Goal: Task Accomplishment & Management: Manage account settings

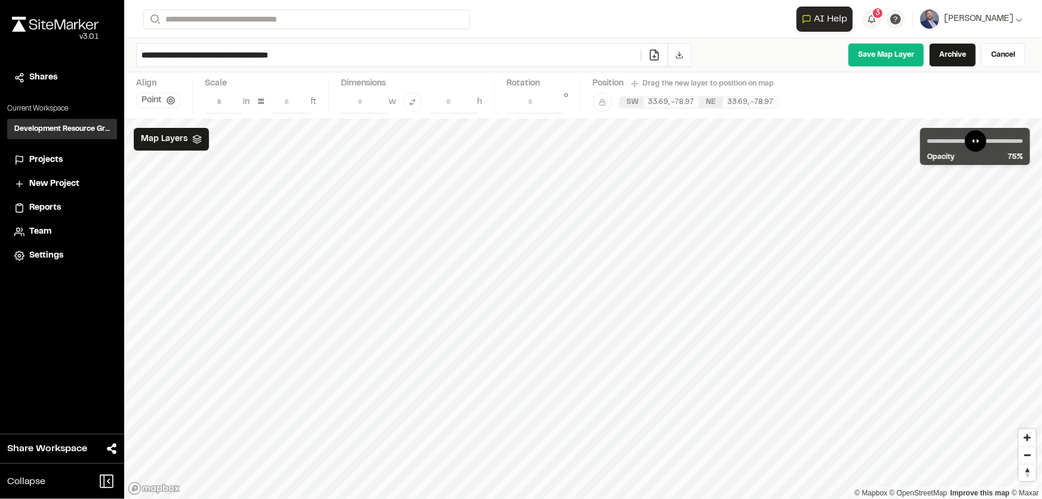
click at [35, 159] on span "Projects" at bounding box center [45, 160] width 33 height 13
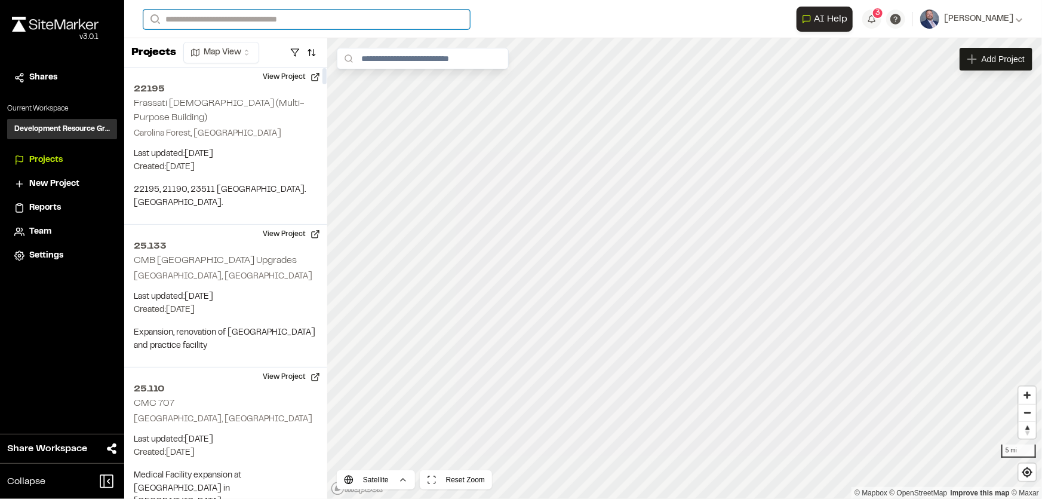
click at [192, 20] on input "Search" at bounding box center [306, 20] width 327 height 20
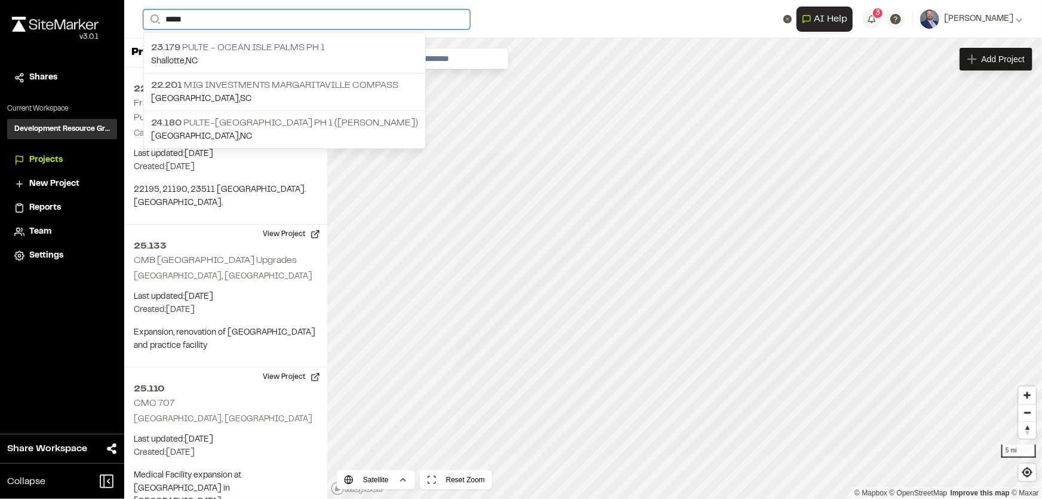
type input "*****"
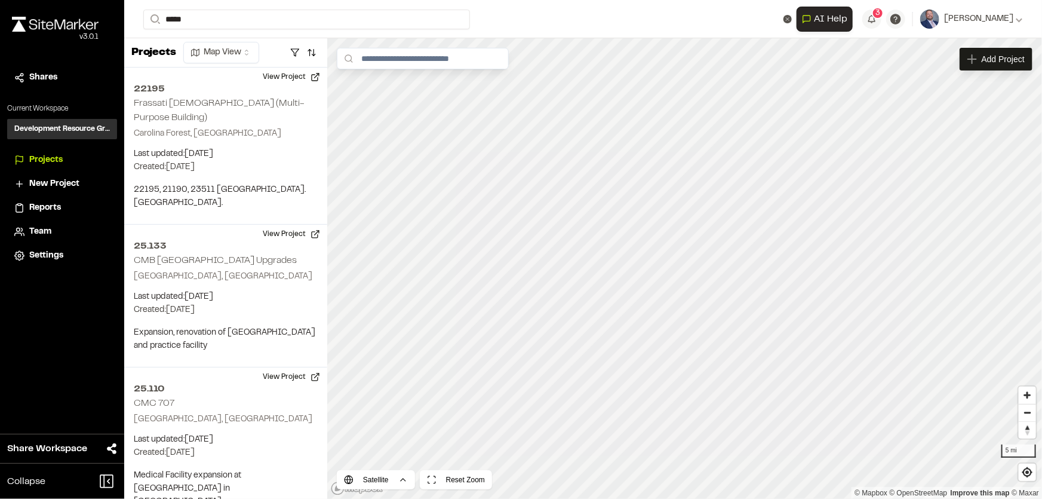
click at [232, 49] on p "23.179 Pulte - [GEOGRAPHIC_DATA] Palms Ph 1" at bounding box center [284, 48] width 267 height 14
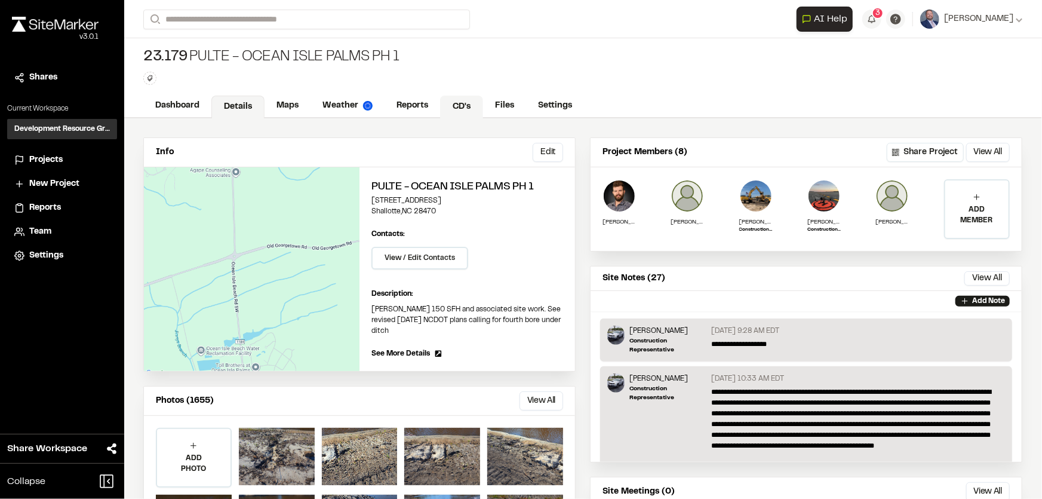
click at [465, 114] on link "CD's" at bounding box center [461, 107] width 43 height 23
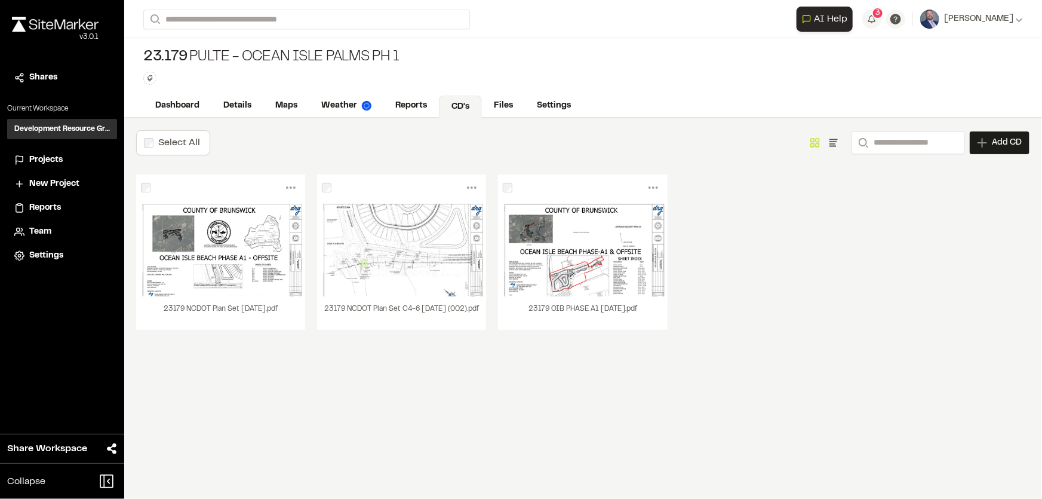
click at [466, 109] on link "CD's" at bounding box center [460, 107] width 43 height 23
click at [344, 370] on div "Select All Show as Grid Show as List Search Add CD Add New Construction Drawing…" at bounding box center [582, 308] width 917 height 380
click at [411, 266] on link "Upload New Version" at bounding box center [429, 266] width 104 height 18
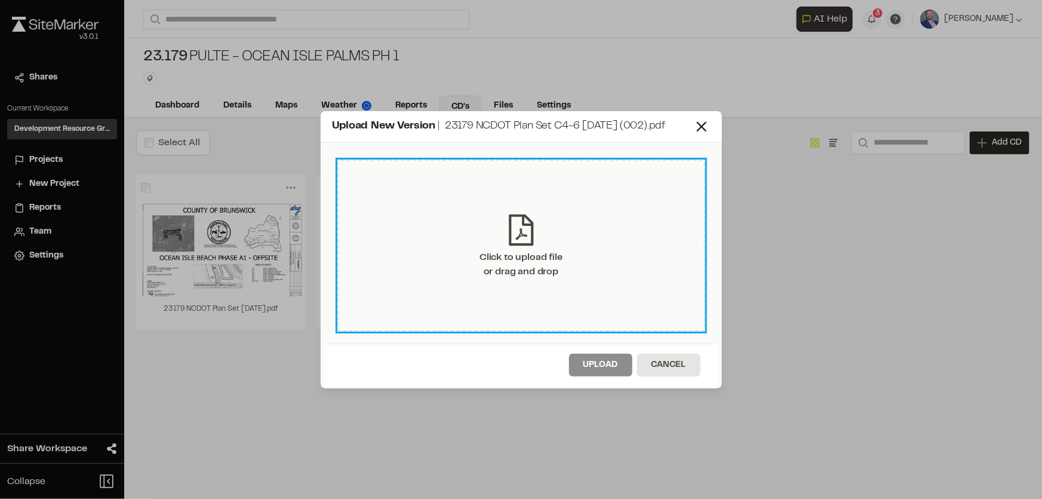
click at [495, 257] on div "Click to upload file or drag and drop" at bounding box center [521, 264] width 83 height 29
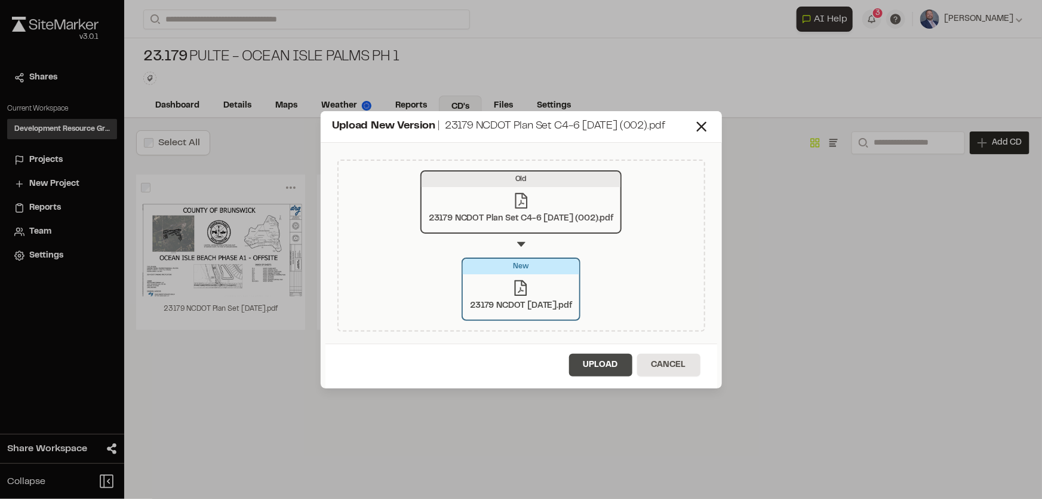
click at [595, 363] on button "Upload" at bounding box center [600, 365] width 63 height 23
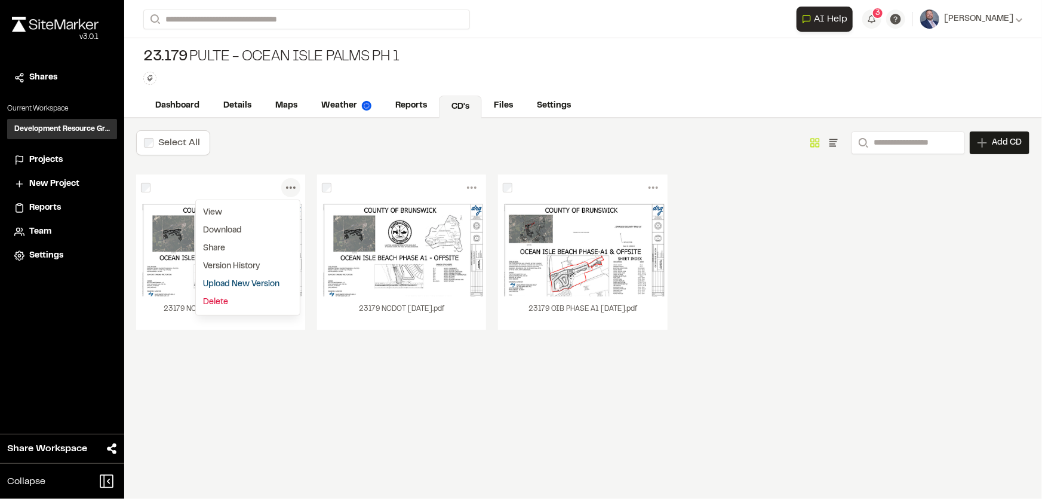
click at [215, 301] on link "Delete" at bounding box center [248, 302] width 104 height 18
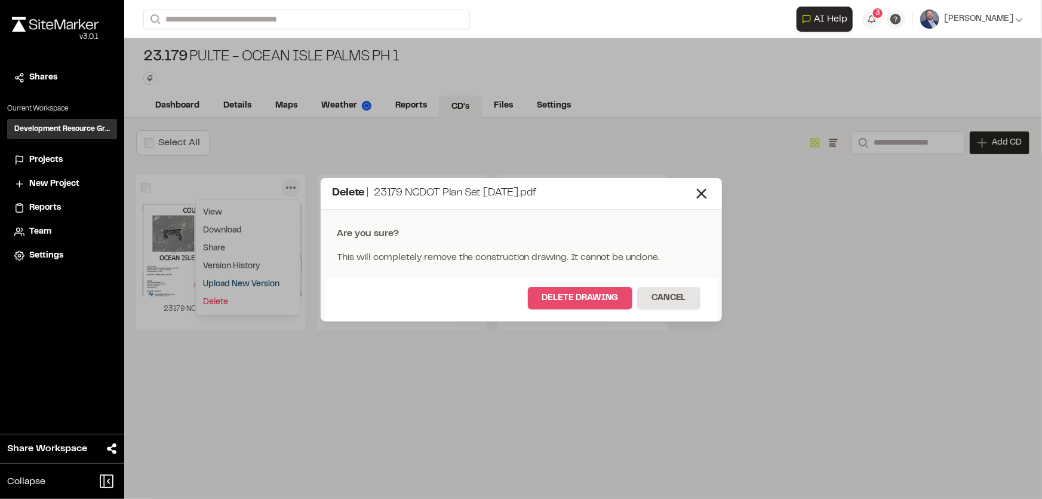
click at [569, 294] on button "Delete Drawing" at bounding box center [580, 298] width 105 height 23
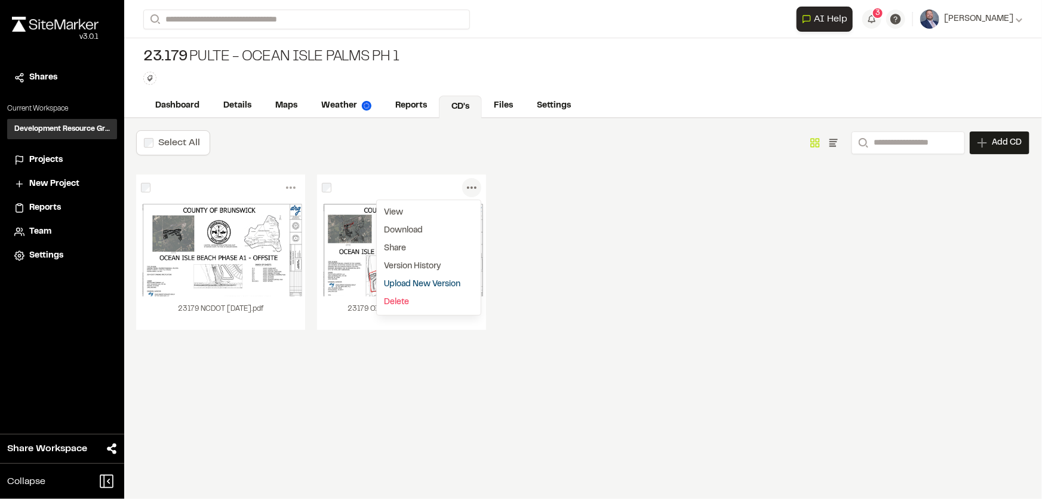
click at [400, 282] on link "Upload New Version" at bounding box center [429, 284] width 104 height 18
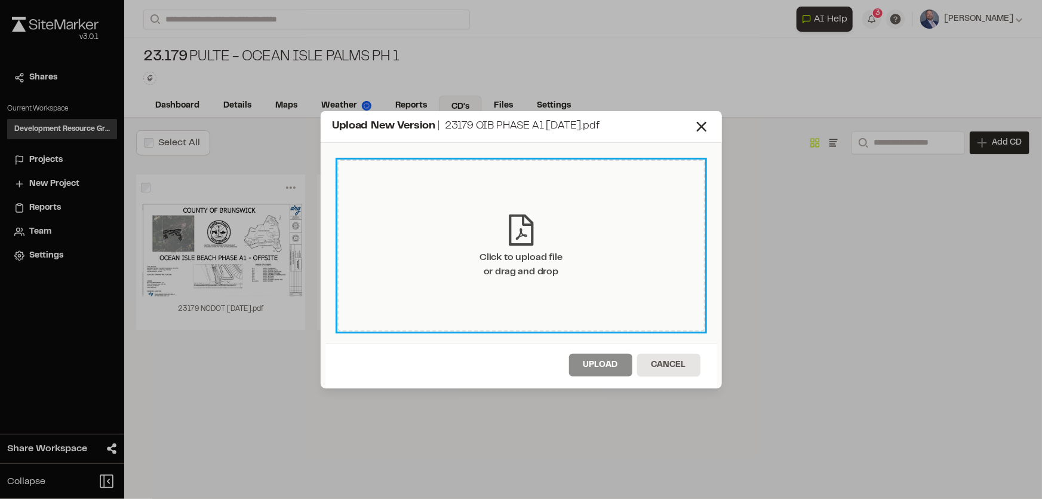
click at [512, 262] on div "Click to upload file or drag and drop" at bounding box center [521, 264] width 83 height 29
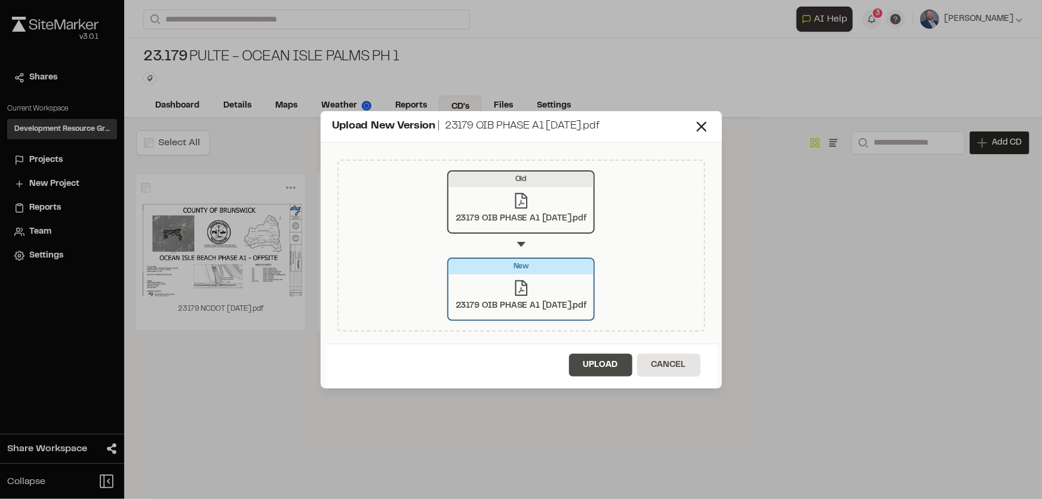
drag, startPoint x: 597, startPoint y: 364, endPoint x: 587, endPoint y: 364, distance: 10.2
click at [597, 364] on button "Upload" at bounding box center [600, 365] width 63 height 23
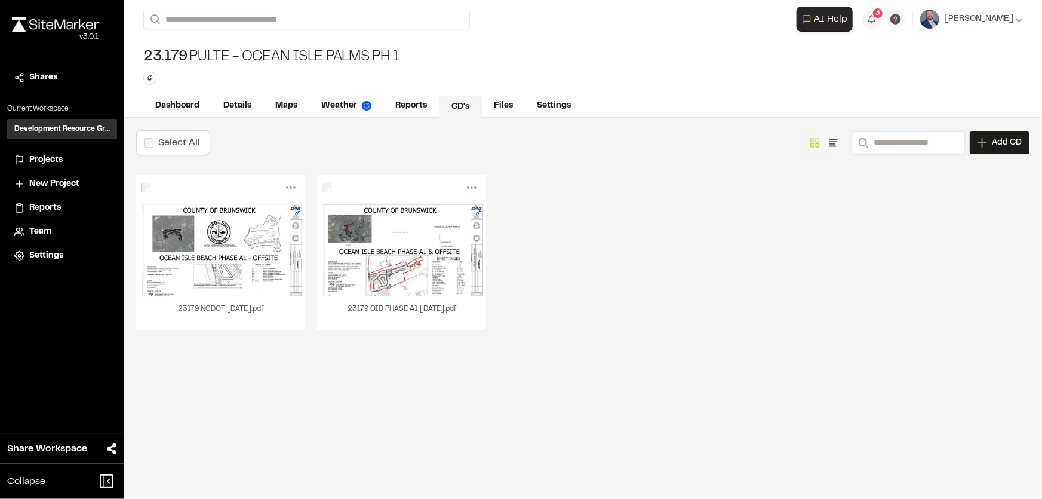
click at [36, 152] on li "Projects" at bounding box center [62, 160] width 110 height 23
